Goal: Transaction & Acquisition: Purchase product/service

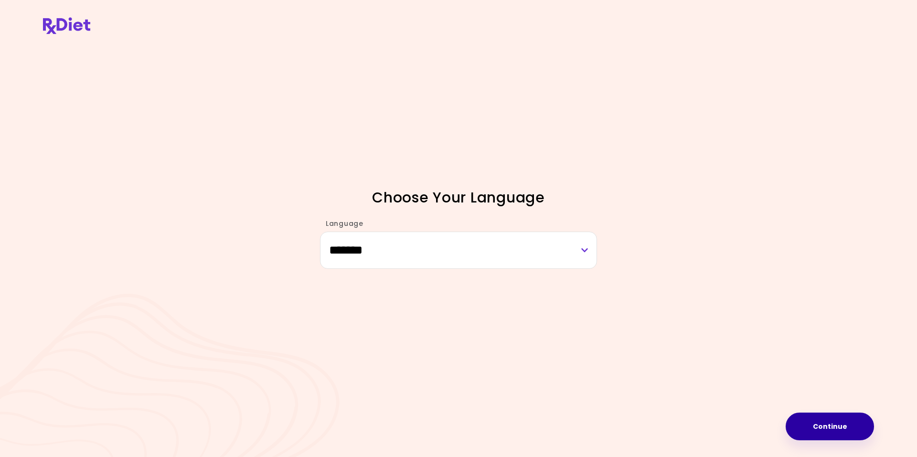
click at [822, 430] on button "Continue" at bounding box center [830, 427] width 88 height 28
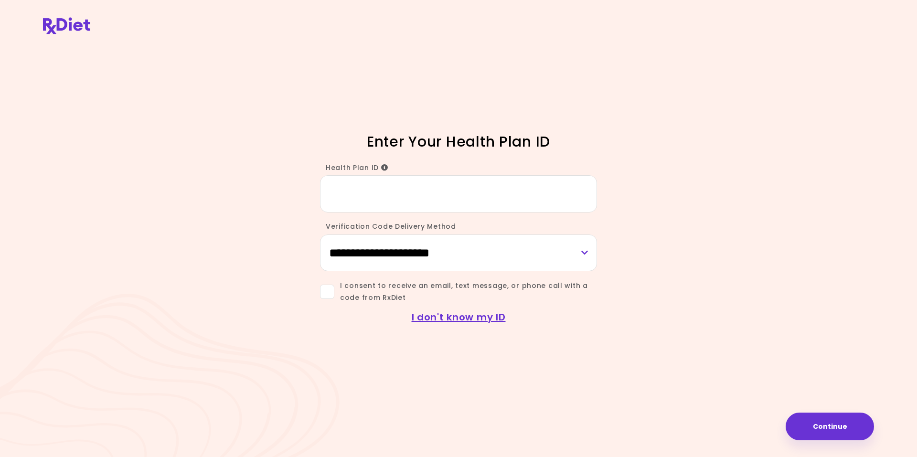
click at [349, 191] on input "Health Plan ID" at bounding box center [458, 193] width 277 height 37
type input "*********"
click at [586, 249] on select "**********" at bounding box center [458, 253] width 277 height 37
select select "*****"
click at [320, 235] on select "**********" at bounding box center [458, 253] width 277 height 37
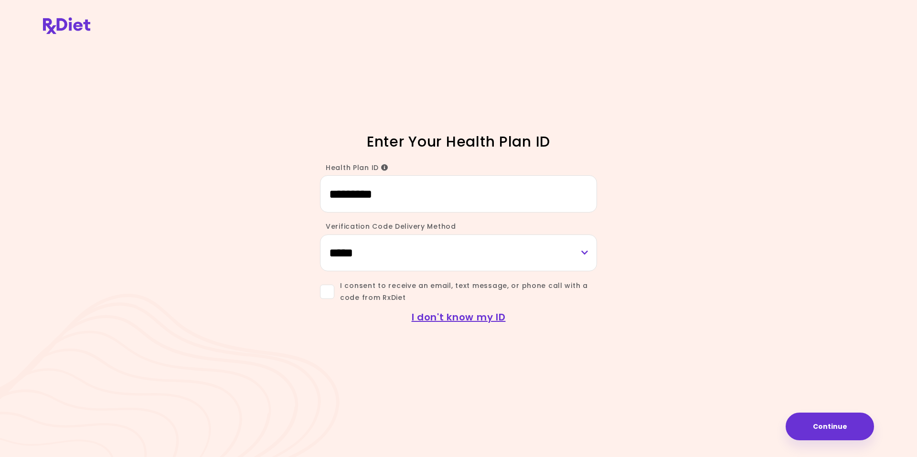
click at [332, 293] on span at bounding box center [327, 292] width 14 height 14
click at [821, 431] on button "Continue" at bounding box center [830, 427] width 88 height 28
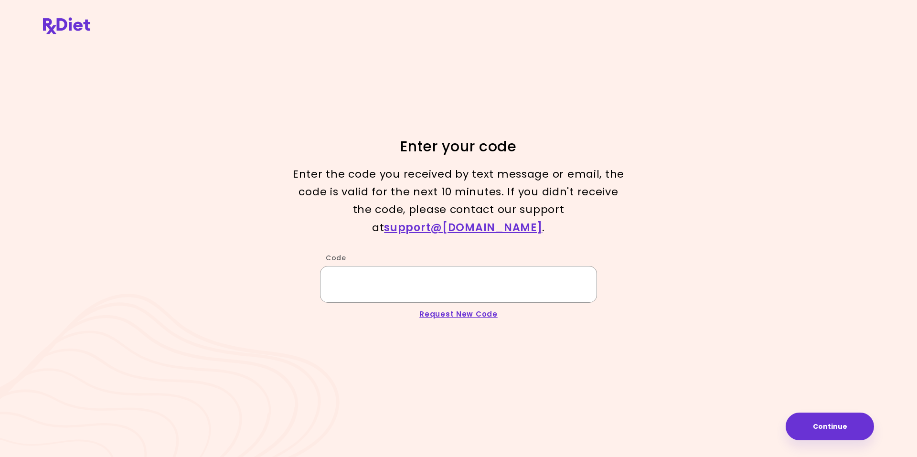
click at [409, 270] on input "Code" at bounding box center [458, 284] width 277 height 37
type input "******"
click at [822, 430] on button "Continue" at bounding box center [830, 427] width 88 height 28
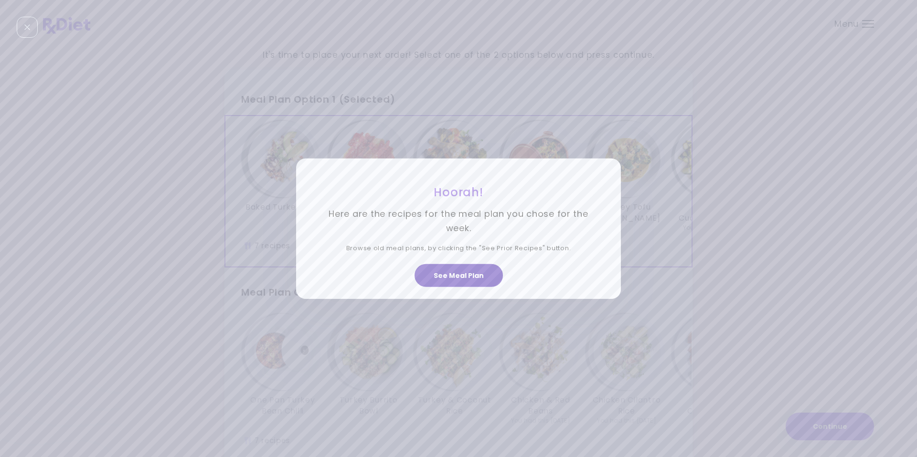
click at [453, 280] on button "See Meal Plan" at bounding box center [459, 275] width 88 height 23
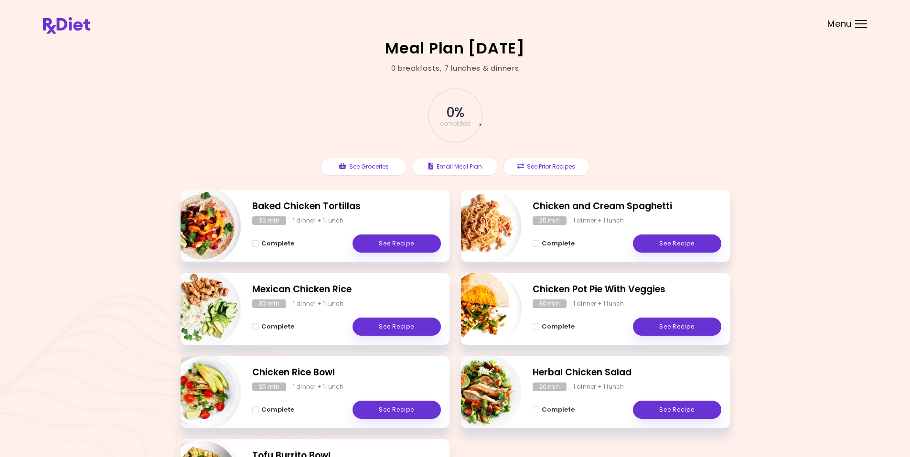
click at [861, 21] on div at bounding box center [861, 20] width 12 height 1
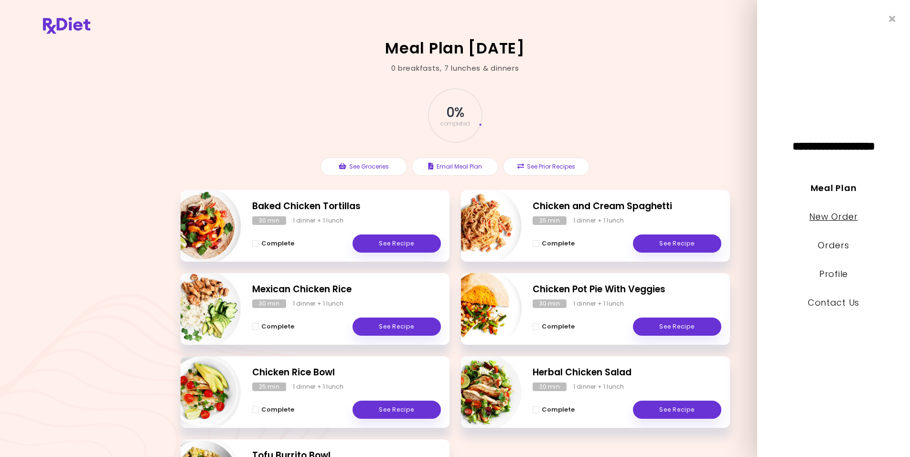
click at [818, 218] on link "New Order" at bounding box center [833, 217] width 48 height 12
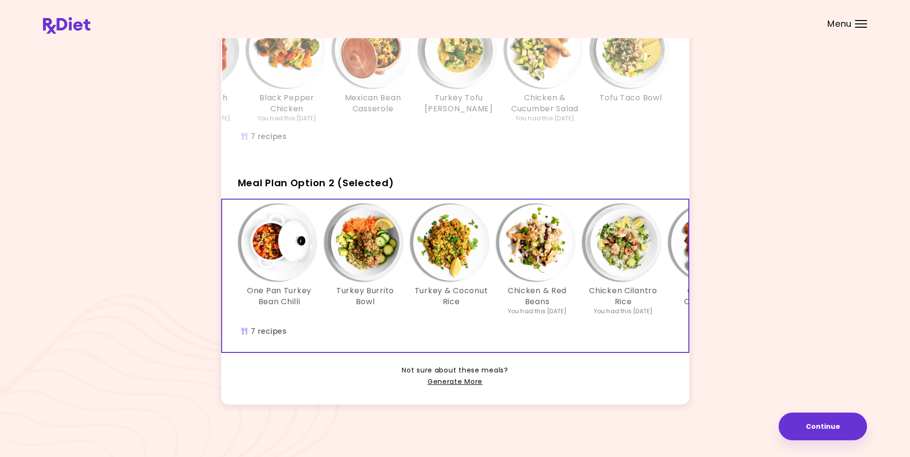
click at [266, 245] on img "Info - One Pan Turkey Bean Chilli - Meal Plan Option 2 (Selected)" at bounding box center [279, 243] width 76 height 76
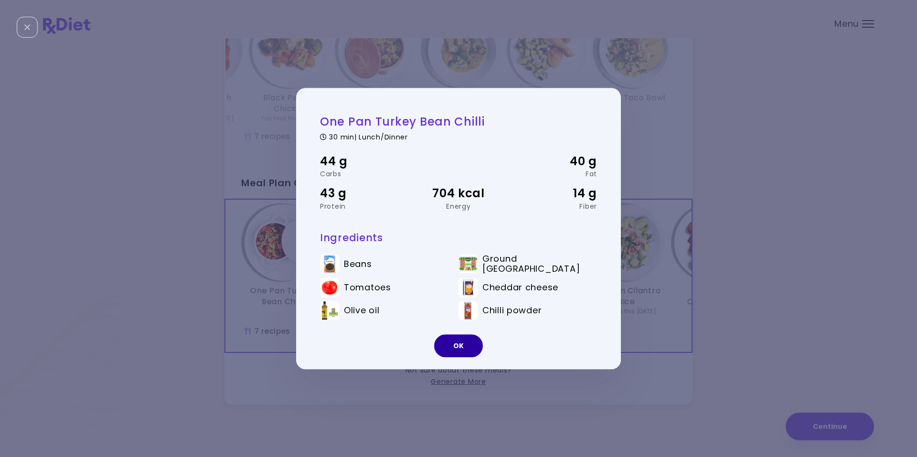
click at [464, 346] on button "OK" at bounding box center [458, 345] width 49 height 23
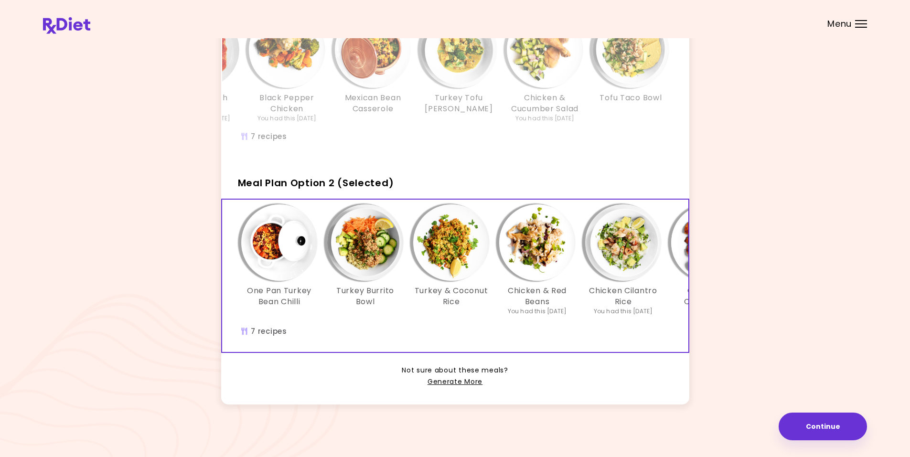
click at [356, 239] on img "Info - Turkey Burrito Bowl - Meal Plan Option 2 (Selected)" at bounding box center [365, 243] width 76 height 76
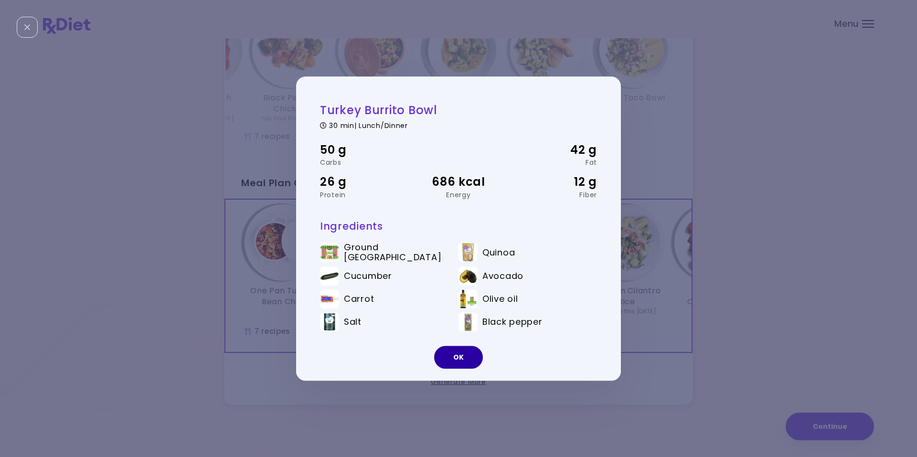
click at [450, 357] on button "OK" at bounding box center [458, 357] width 49 height 23
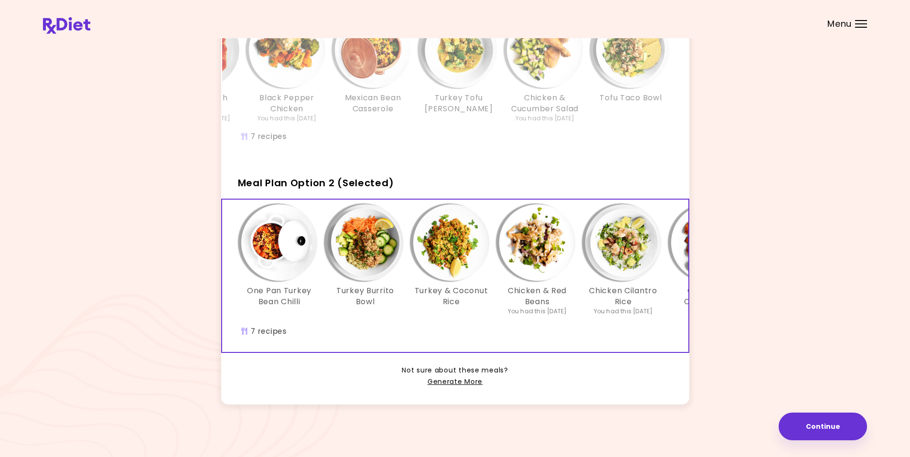
click at [441, 234] on img "Info - Turkey & Coconut Rice - Meal Plan Option 2 (Selected)" at bounding box center [451, 243] width 76 height 76
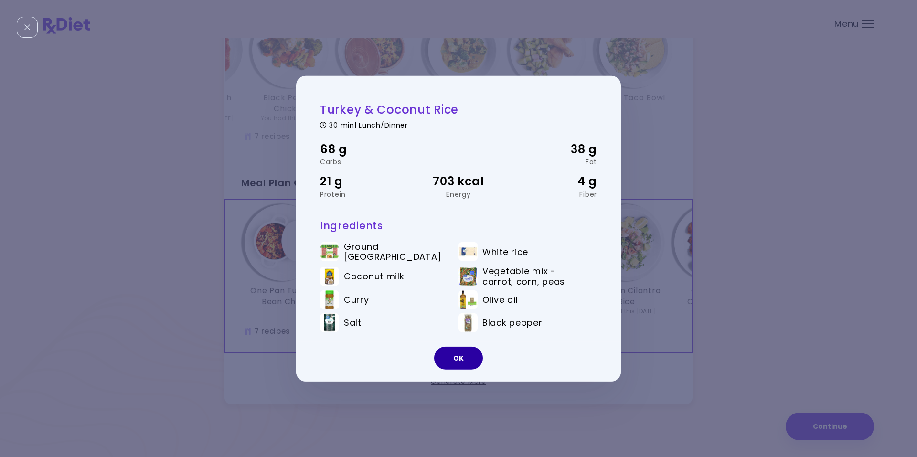
click at [454, 361] on button "OK" at bounding box center [458, 358] width 49 height 23
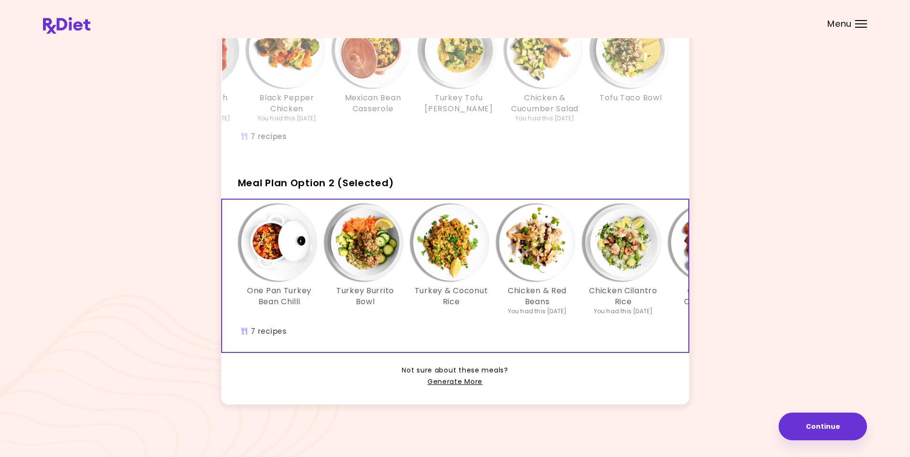
click at [528, 243] on img "Info - Chicken & Red Beans - Meal Plan Option 2 (Selected)" at bounding box center [537, 243] width 76 height 76
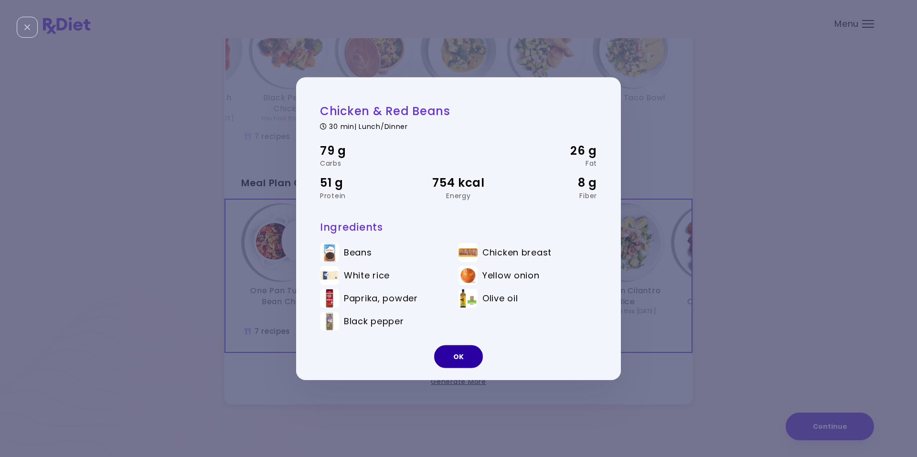
click at [446, 355] on button "OK" at bounding box center [458, 356] width 49 height 23
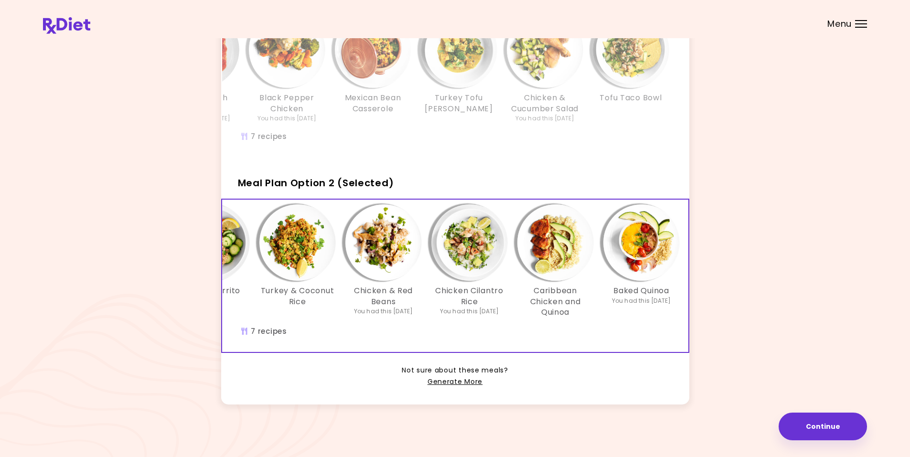
scroll to position [0, 159]
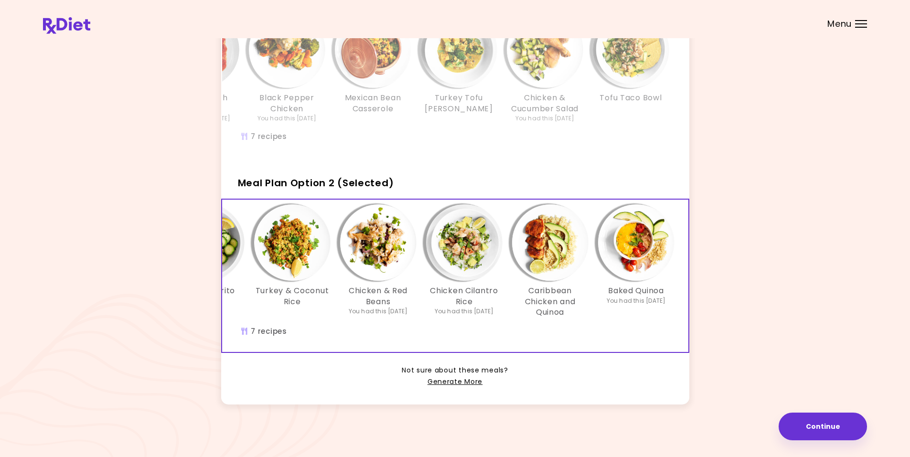
click at [462, 239] on img "Info - Chicken Cilantro Rice - Meal Plan Option 2 (Selected)" at bounding box center [464, 243] width 76 height 76
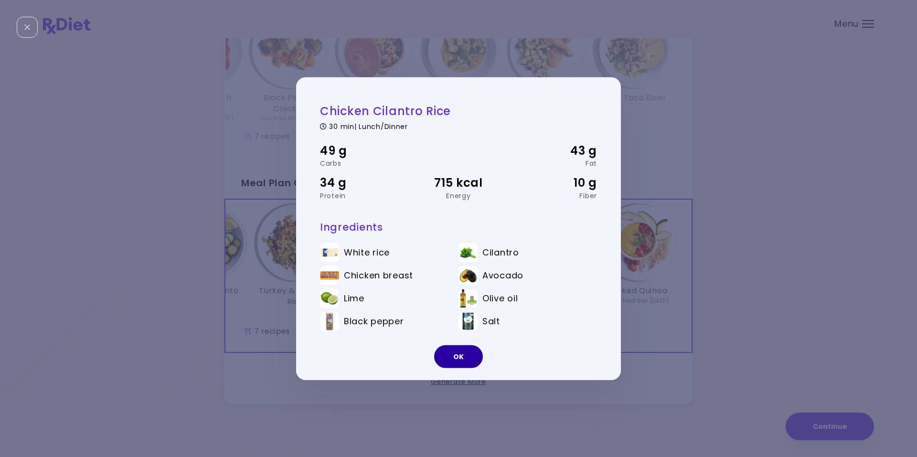
click at [466, 359] on button "OK" at bounding box center [458, 356] width 49 height 23
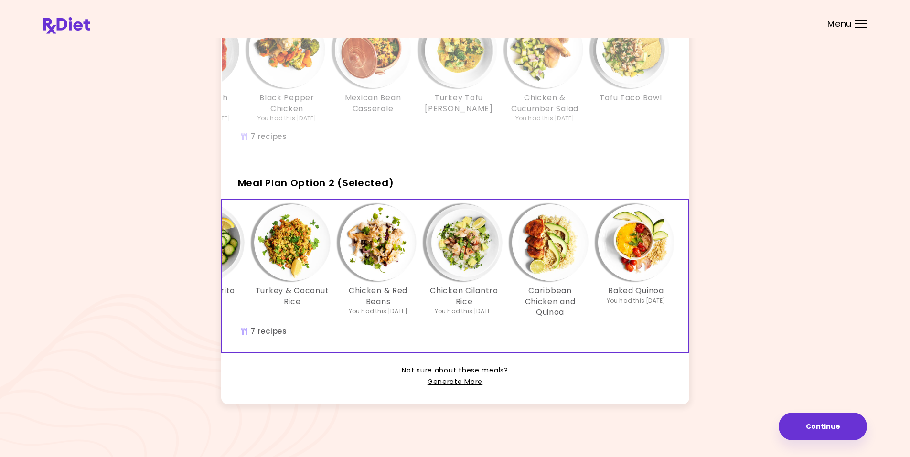
click at [544, 250] on img "Info - Caribbean Chicken and Quinoa - Meal Plan Option 2 (Selected)" at bounding box center [550, 243] width 76 height 76
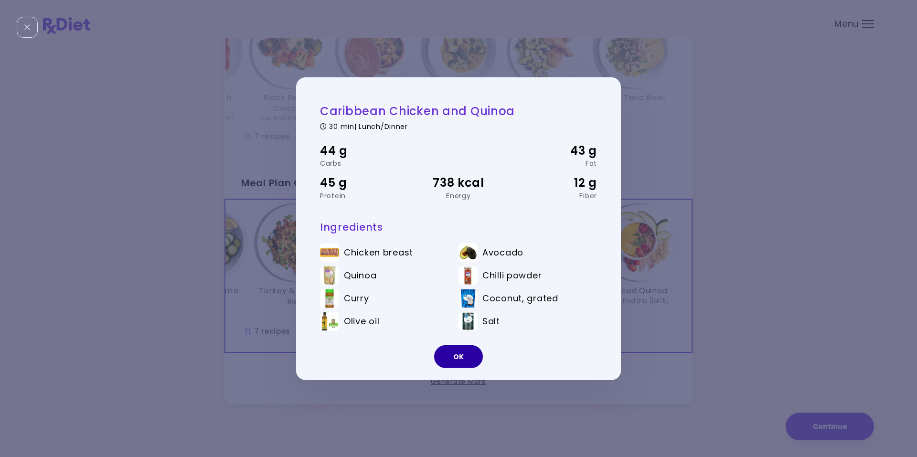
click at [456, 360] on button "OK" at bounding box center [458, 356] width 49 height 23
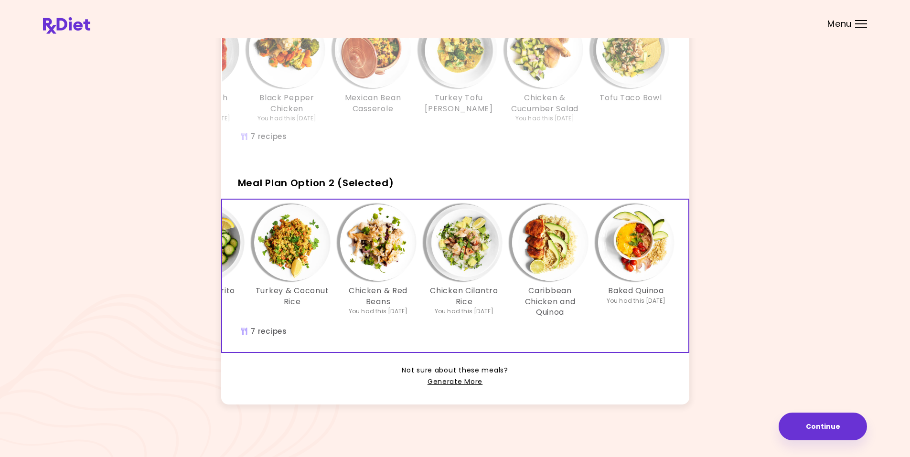
click at [634, 250] on img "Info - Baked Quinoa - Meal Plan Option 2 (Selected)" at bounding box center [636, 243] width 76 height 76
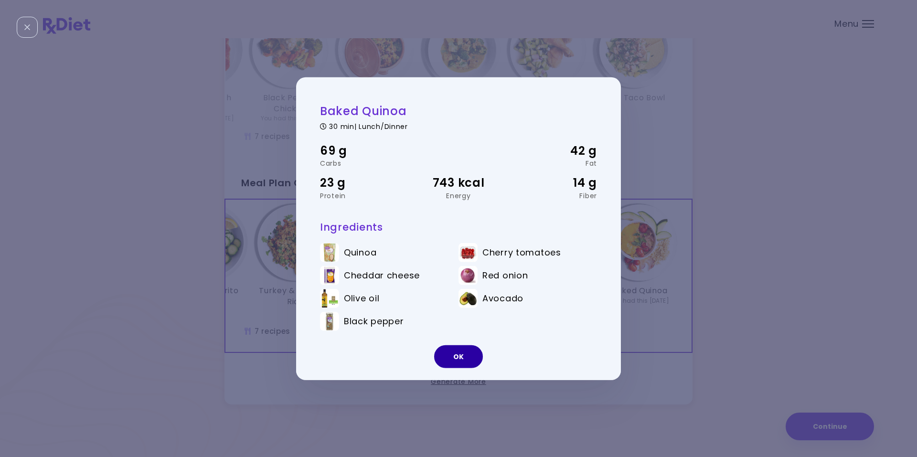
click at [453, 357] on button "OK" at bounding box center [458, 356] width 49 height 23
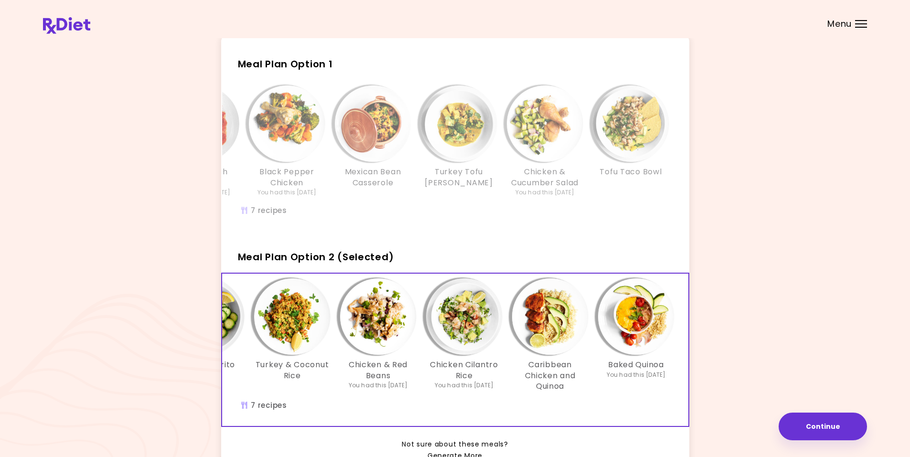
scroll to position [0, 0]
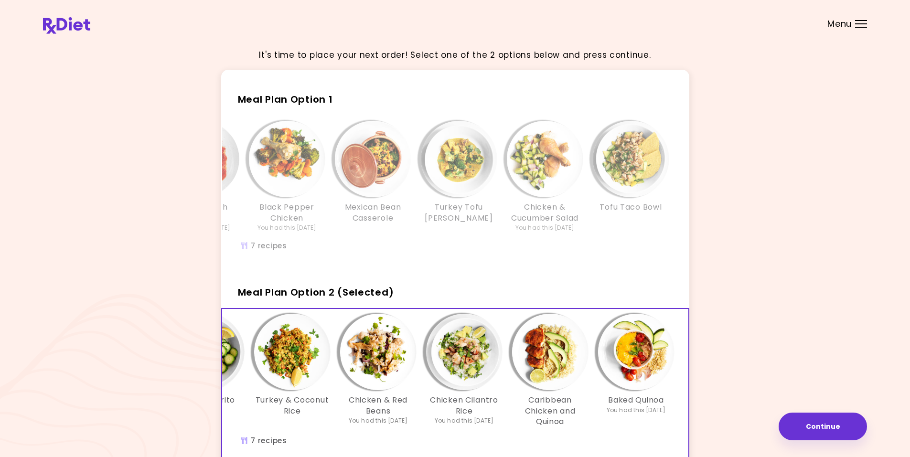
click at [287, 210] on h3 "Black Pepper Chicken" at bounding box center [287, 213] width 76 height 22
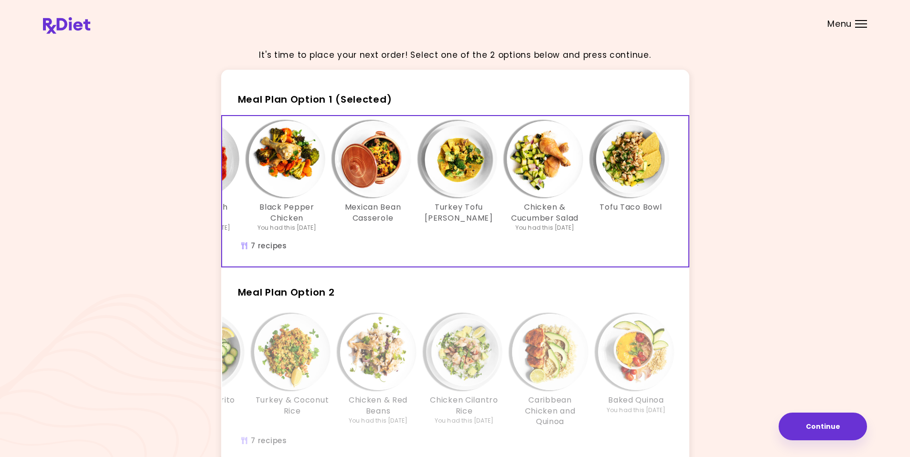
click at [287, 164] on img "Info - Black Pepper Chicken - Meal Plan Option 1 (Selected)" at bounding box center [287, 159] width 76 height 76
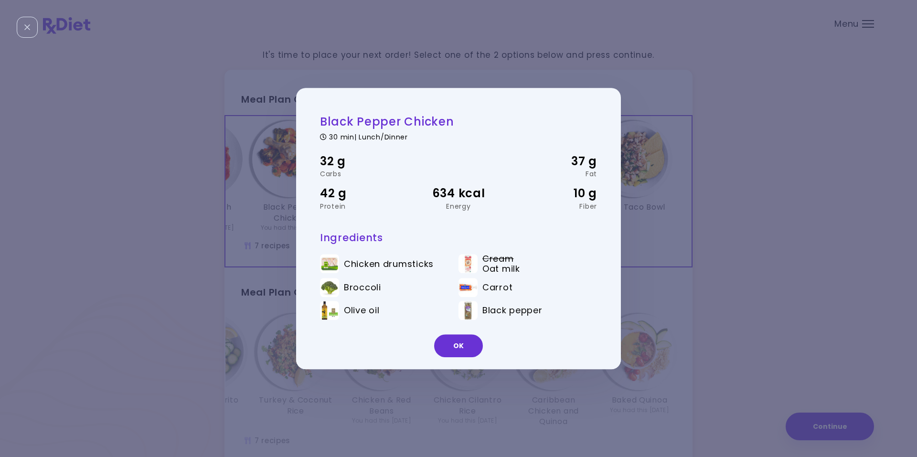
click at [254, 189] on div "Black Pepper Chicken 30 min | Lunch/Dinner 32 g Carbs 37 g Fat 42 g Protein 634…" at bounding box center [458, 228] width 917 height 457
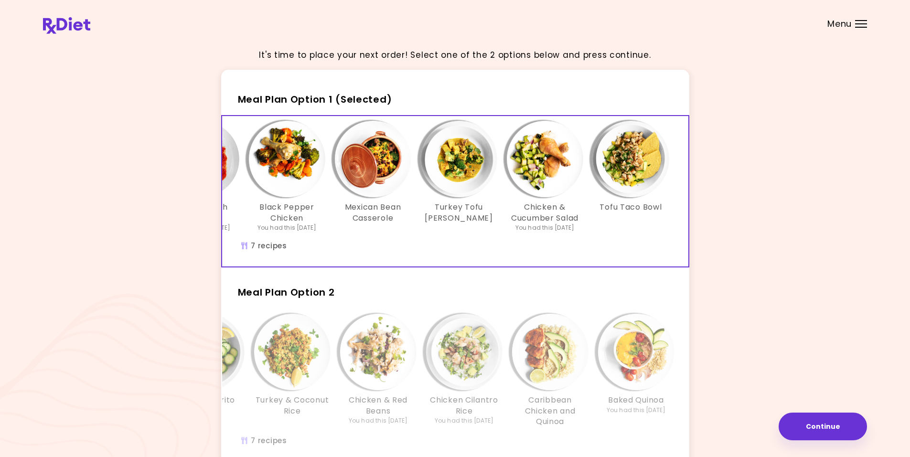
click at [378, 161] on img "Info - Mexican Bean Casserole - Meal Plan Option 1 (Selected)" at bounding box center [373, 159] width 76 height 76
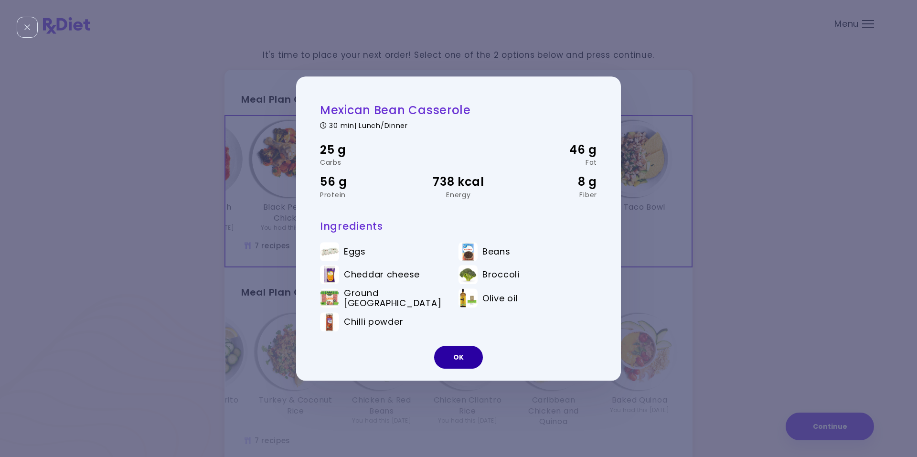
click at [464, 359] on button "OK" at bounding box center [458, 357] width 49 height 23
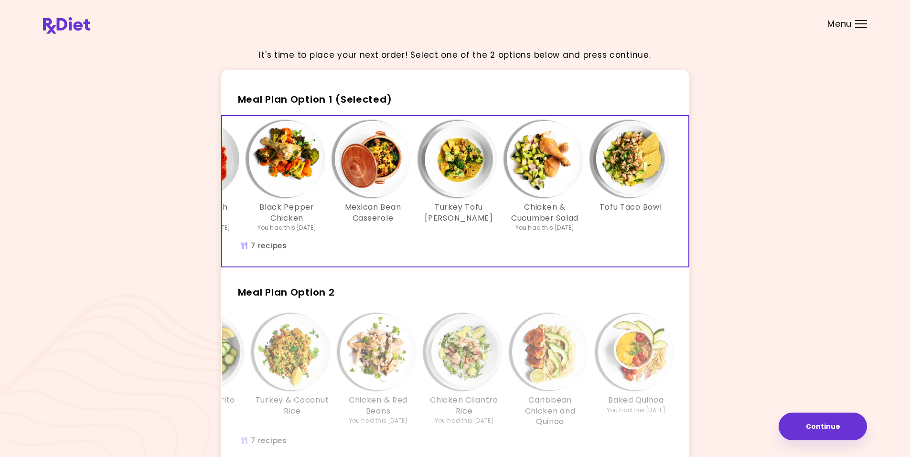
click at [449, 176] on img "Info - Turkey Tofu Curry - Meal Plan Option 1 (Selected)" at bounding box center [459, 159] width 76 height 76
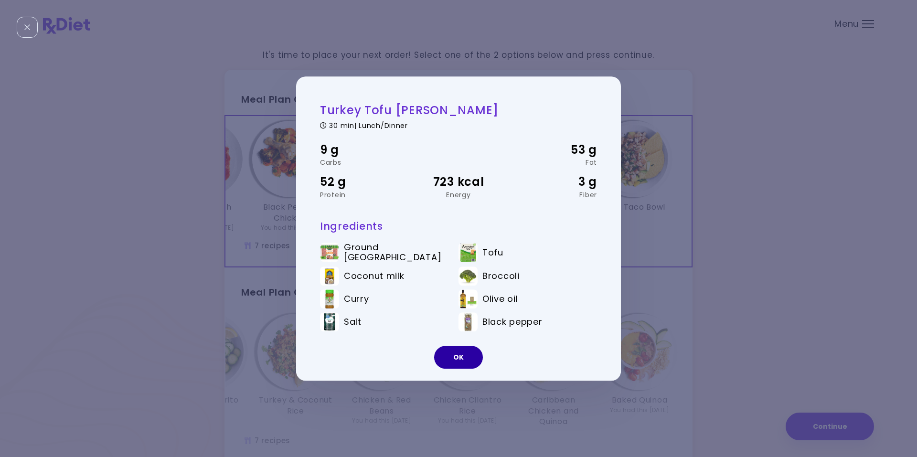
click at [460, 354] on button "OK" at bounding box center [458, 357] width 49 height 23
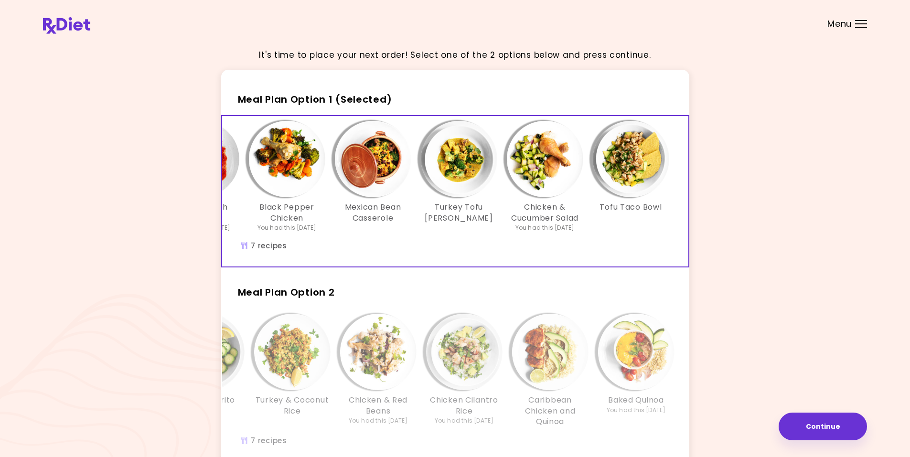
click at [537, 165] on img "Info - Chicken & Cucumber Salad - Meal Plan Option 1 (Selected)" at bounding box center [545, 159] width 76 height 76
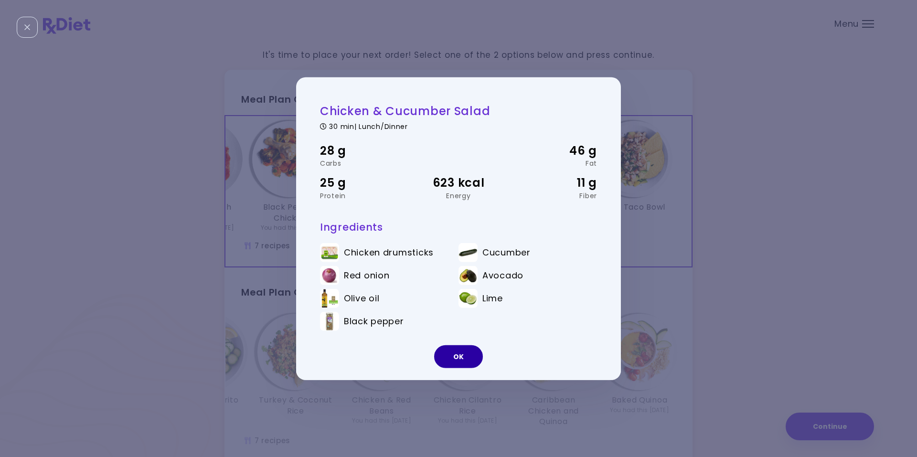
click at [458, 357] on button "OK" at bounding box center [458, 356] width 49 height 23
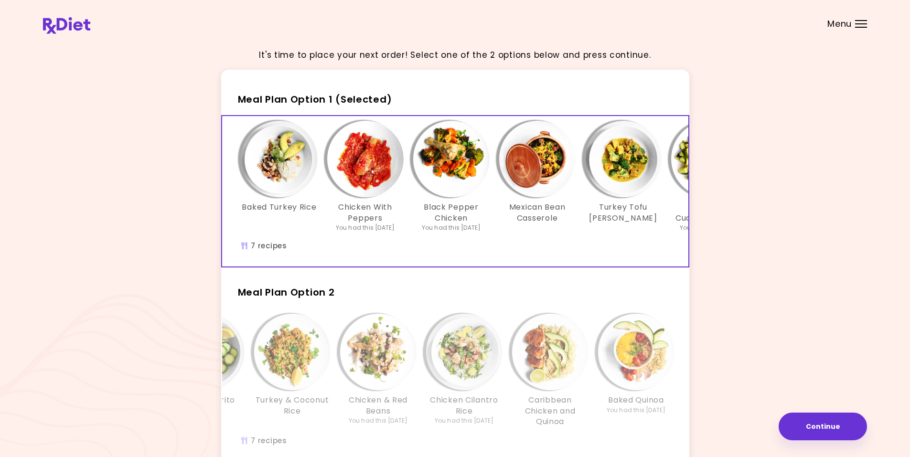
click at [362, 163] on img "Info - Chicken With Peppers - Meal Plan Option 1 (Selected)" at bounding box center [365, 159] width 76 height 76
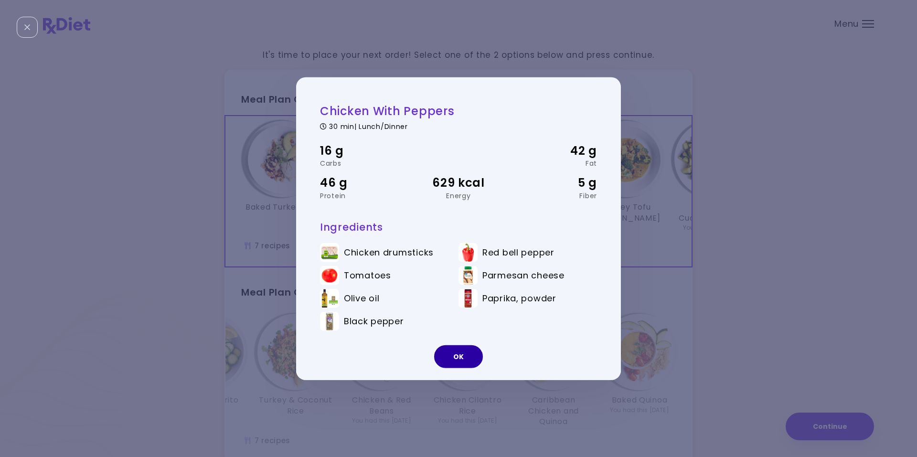
click at [456, 358] on button "OK" at bounding box center [458, 356] width 49 height 23
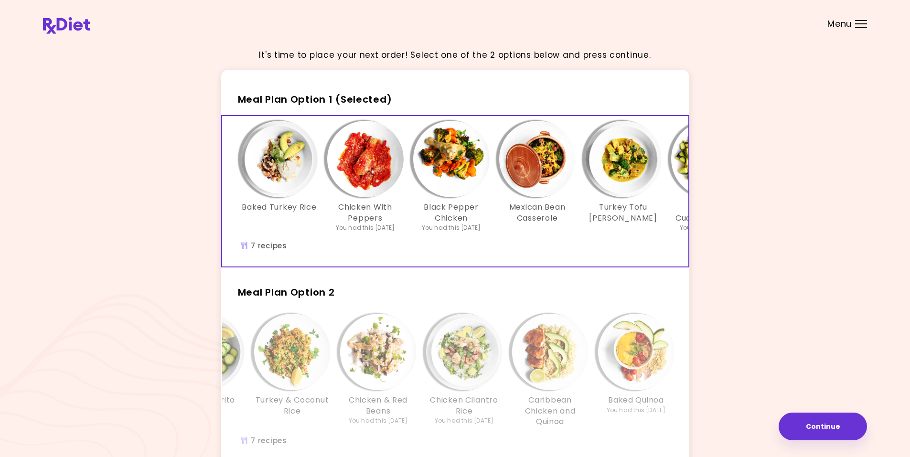
click at [278, 168] on img "Info - Baked Turkey Rice - Meal Plan Option 1 (Selected)" at bounding box center [279, 159] width 76 height 76
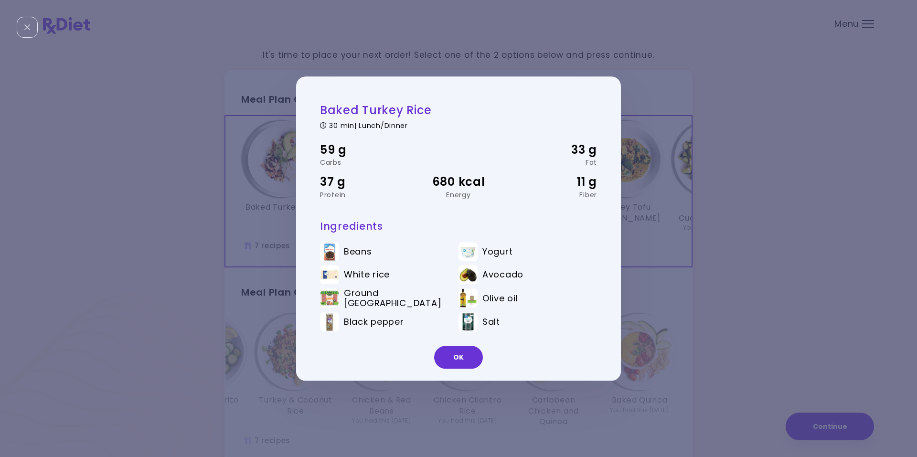
click at [261, 223] on div "Baked Turkey Rice 30 min | Lunch/Dinner 59 g Carbs 33 g Fat 37 g Protein 680 kc…" at bounding box center [458, 228] width 917 height 457
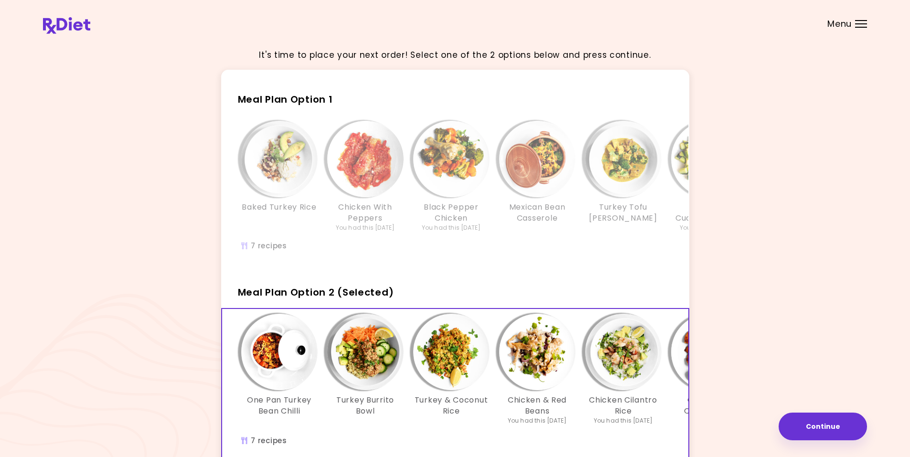
click at [406, 201] on div "Chicken With Peppers You had this [DATE]" at bounding box center [366, 176] width 86 height 111
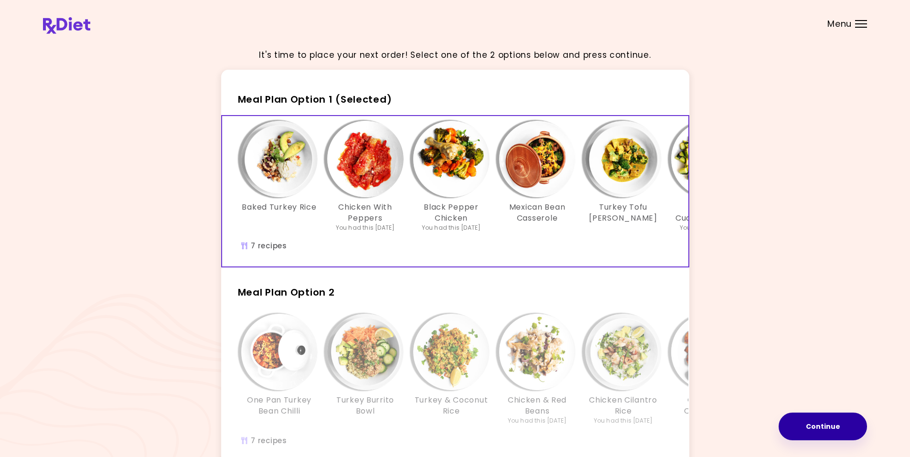
click at [805, 431] on button "Continue" at bounding box center [823, 427] width 88 height 28
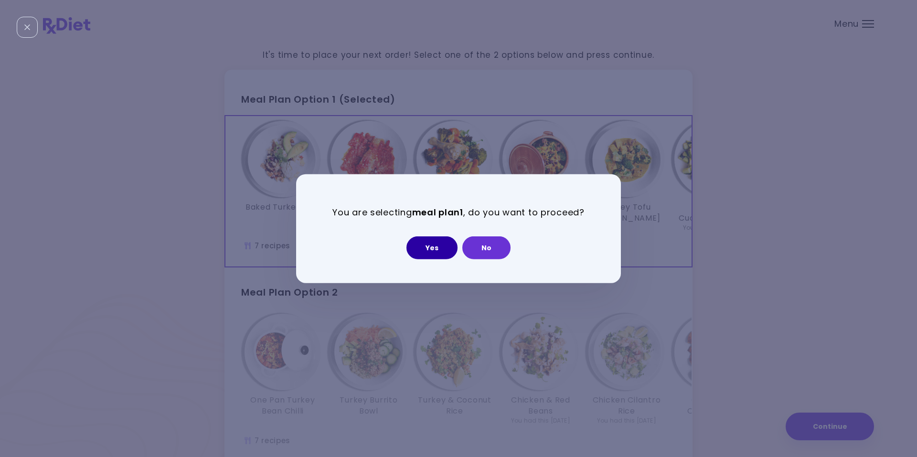
click at [433, 247] on button "Yes" at bounding box center [432, 248] width 51 height 23
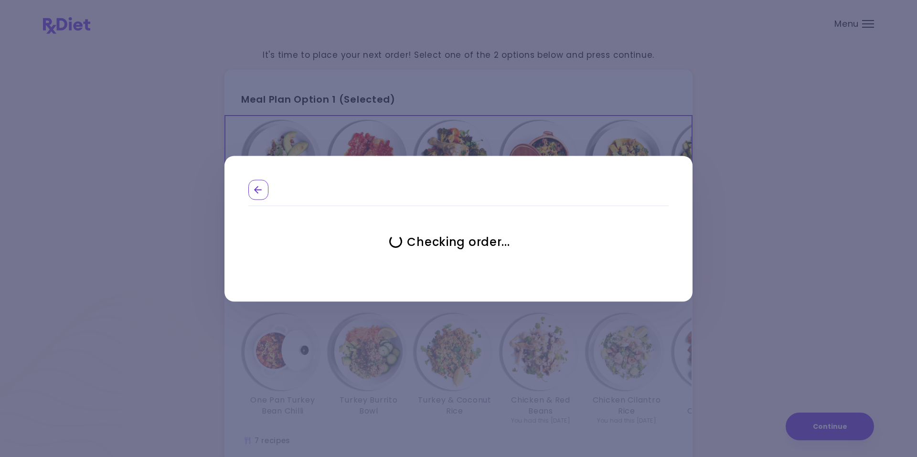
select select "**********"
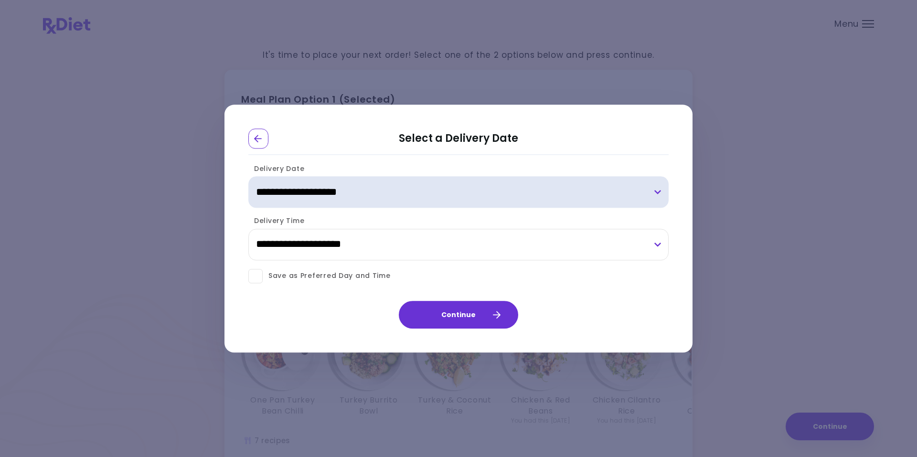
click at [659, 190] on select "**********" at bounding box center [458, 193] width 420 height 32
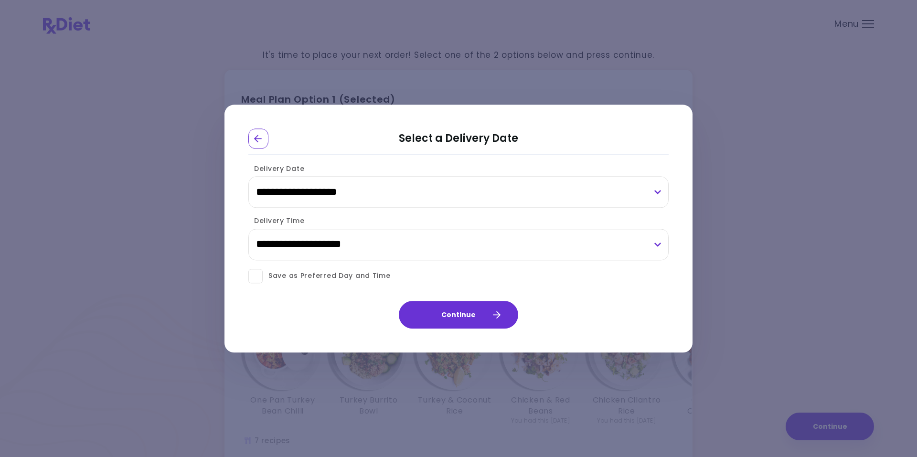
click at [254, 278] on span at bounding box center [255, 276] width 14 height 14
click at [459, 319] on button "Continue" at bounding box center [458, 315] width 119 height 28
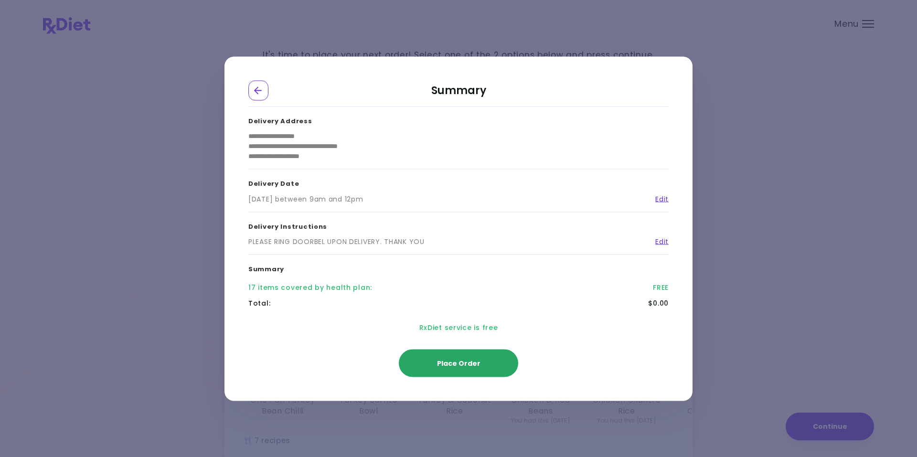
click at [456, 366] on span "Place Order" at bounding box center [458, 363] width 43 height 10
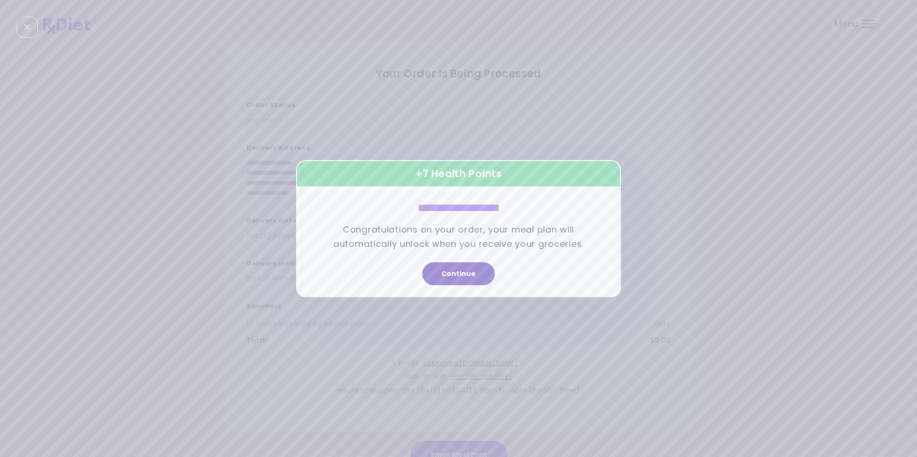
click at [454, 275] on button "Continue" at bounding box center [458, 273] width 73 height 23
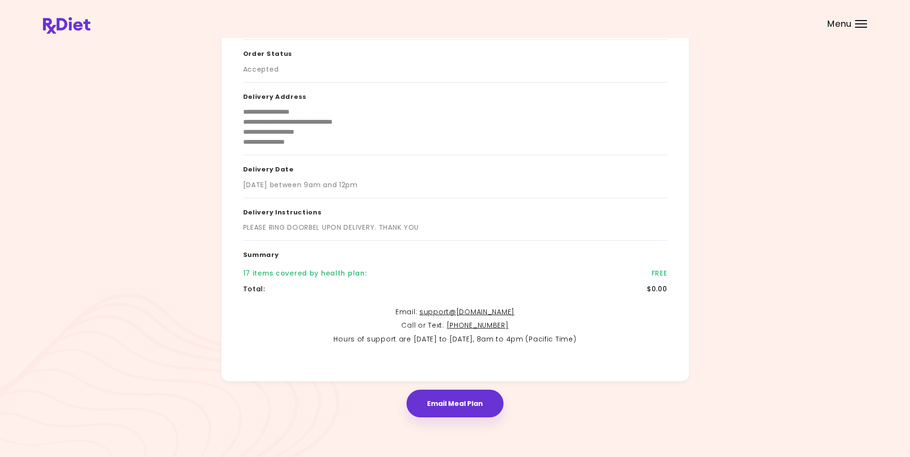
scroll to position [52, 0]
click at [446, 408] on button "Email Meal Plan" at bounding box center [455, 403] width 97 height 28
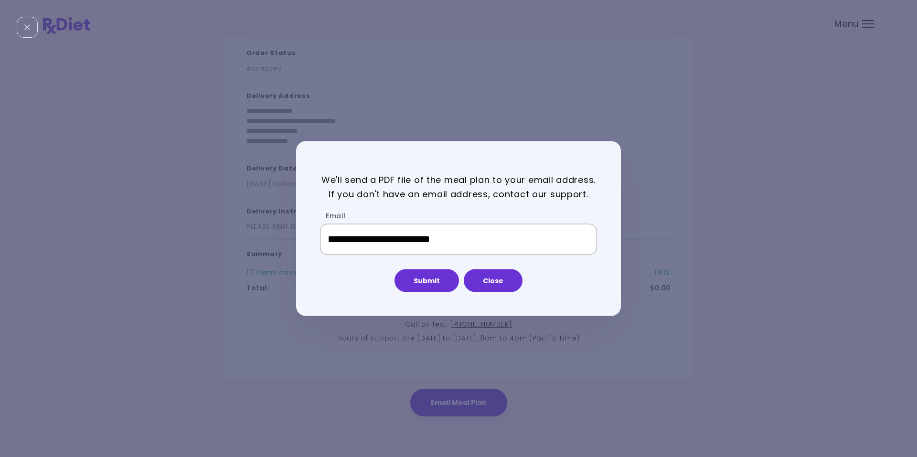
type input "**********"
click at [424, 283] on button "Submit" at bounding box center [427, 280] width 65 height 23
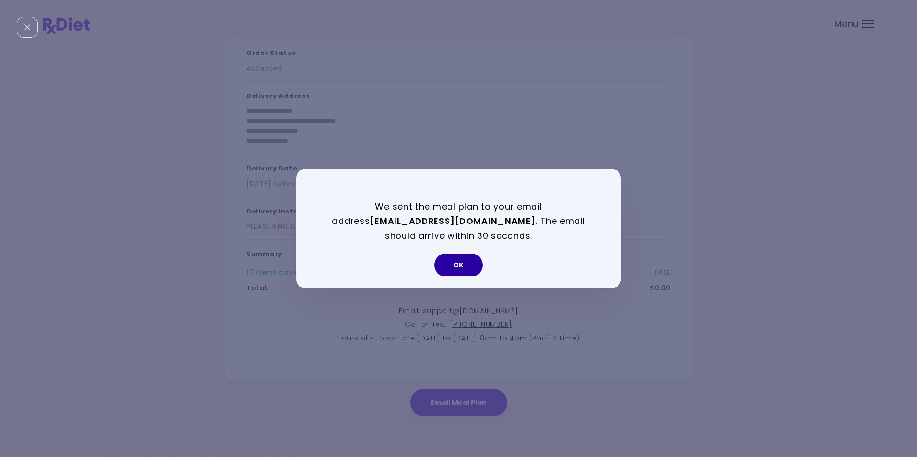
click at [461, 267] on button "OK" at bounding box center [458, 265] width 49 height 23
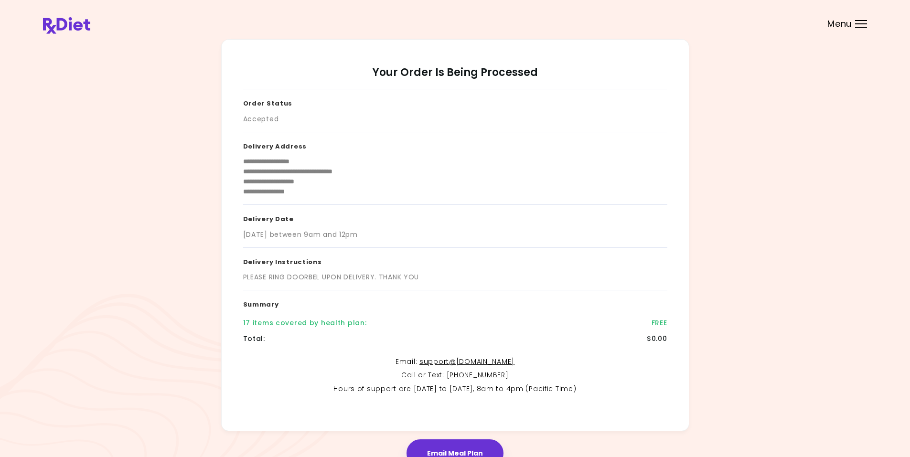
scroll to position [0, 0]
click at [855, 24] on div at bounding box center [861, 23] width 12 height 1
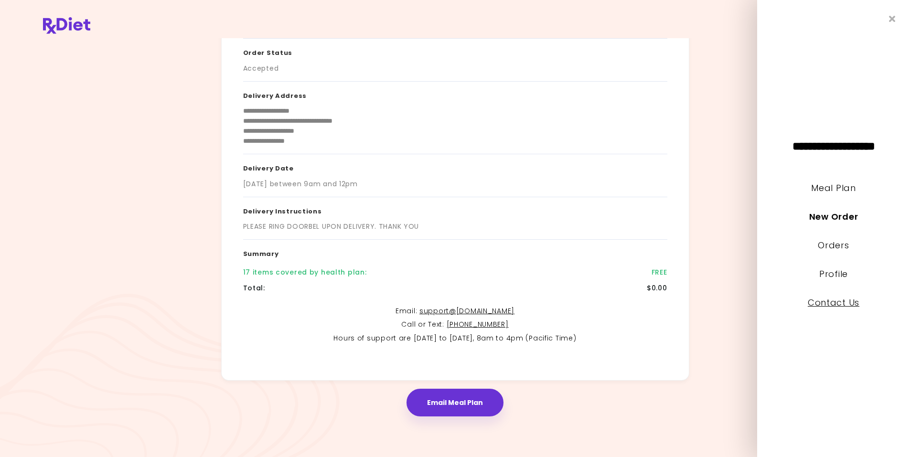
scroll to position [4, 0]
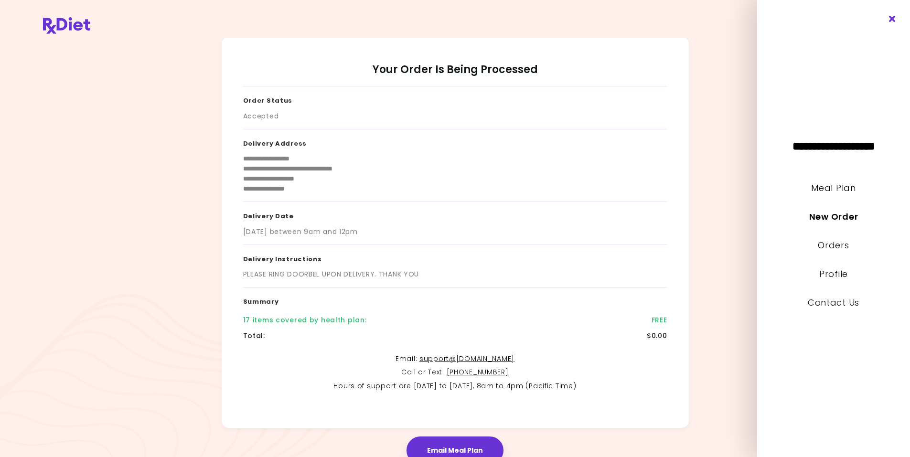
click at [892, 18] on icon "Close" at bounding box center [892, 19] width 9 height 7
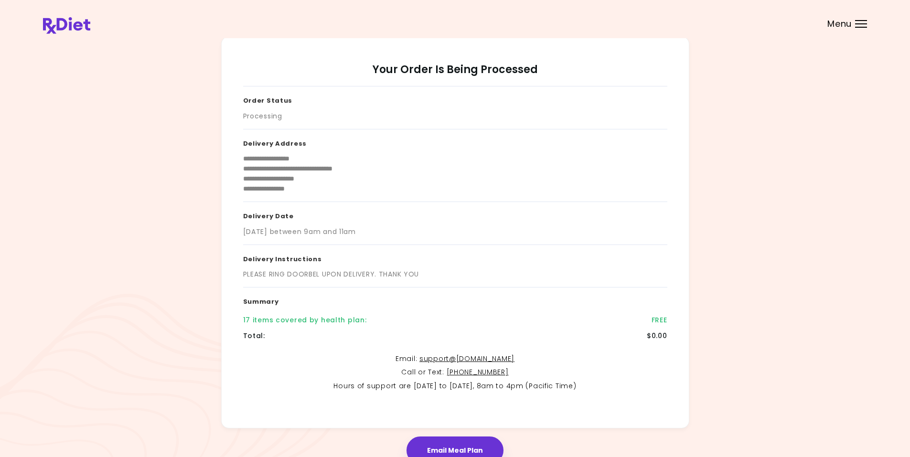
click at [861, 24] on div "Menu" at bounding box center [861, 24] width 12 height 8
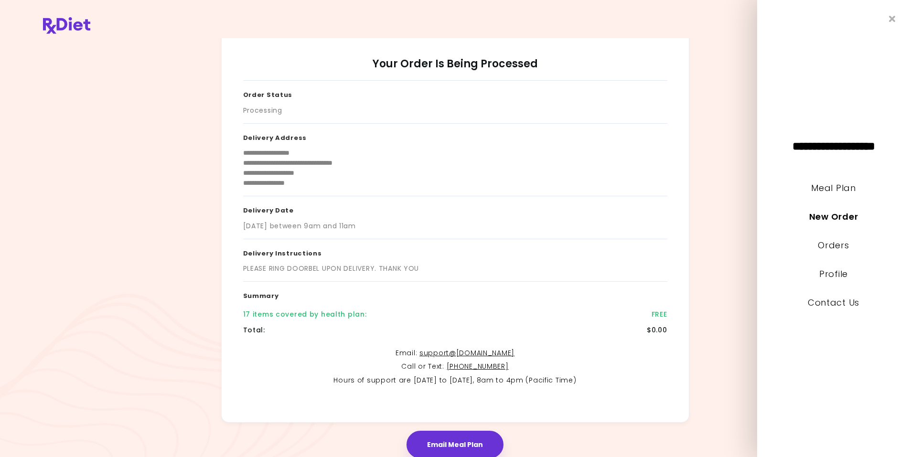
scroll to position [0, 0]
